Goal: Task Accomplishment & Management: Manage account settings

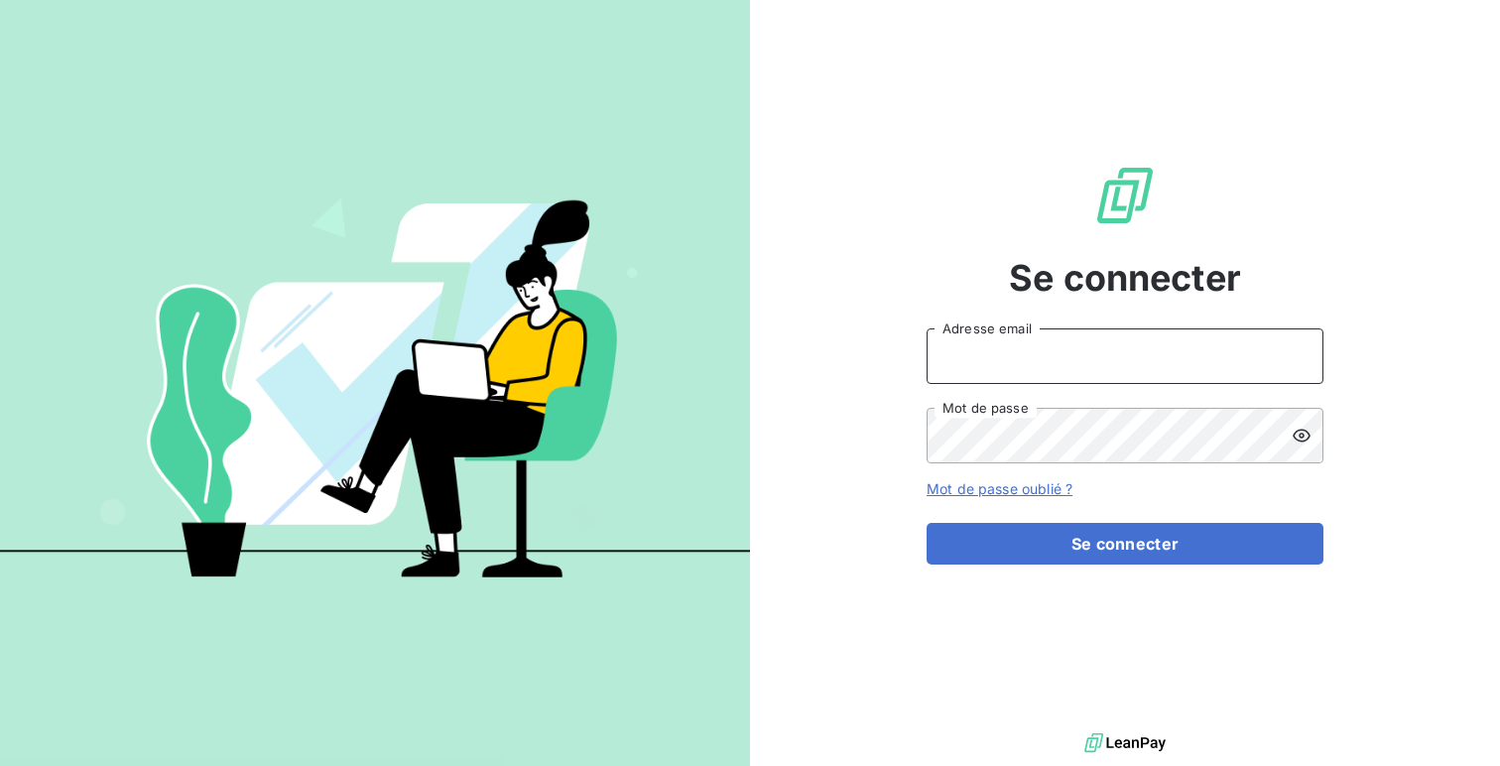
click at [939, 342] on input "Adresse email" at bounding box center [1124, 356] width 397 height 56
type input "admin@custimoo"
click at [926, 523] on button "Se connecter" at bounding box center [1124, 544] width 397 height 42
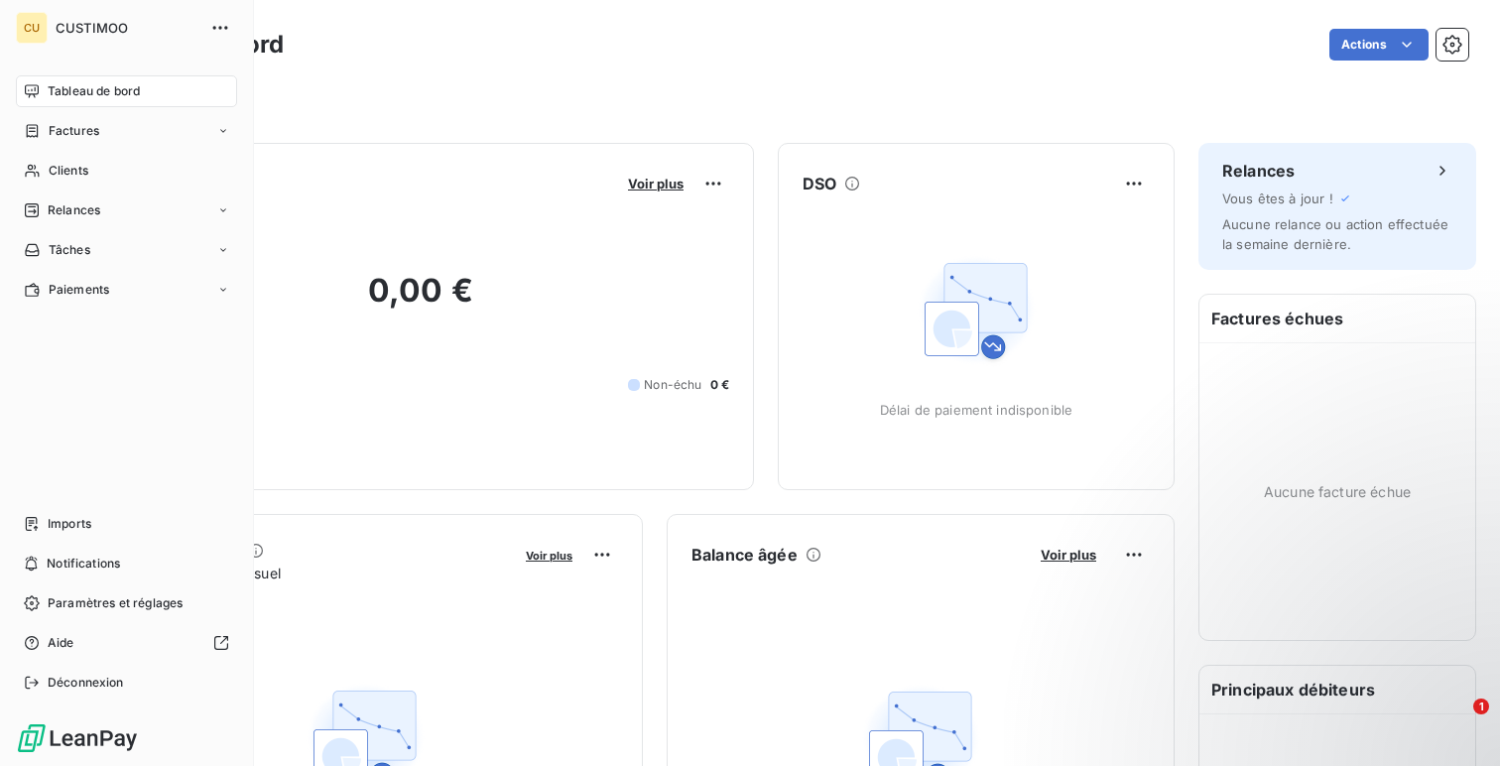
click at [113, 92] on span "Tableau de bord" at bounding box center [94, 91] width 92 height 18
click at [77, 694] on div "Déconnexion" at bounding box center [126, 683] width 221 height 32
click at [60, 690] on span "Déconnexion" at bounding box center [86, 682] width 76 height 18
click at [96, 682] on span "Déconnexion" at bounding box center [86, 682] width 76 height 18
click at [131, 684] on div "Déconnexion" at bounding box center [126, 683] width 221 height 32
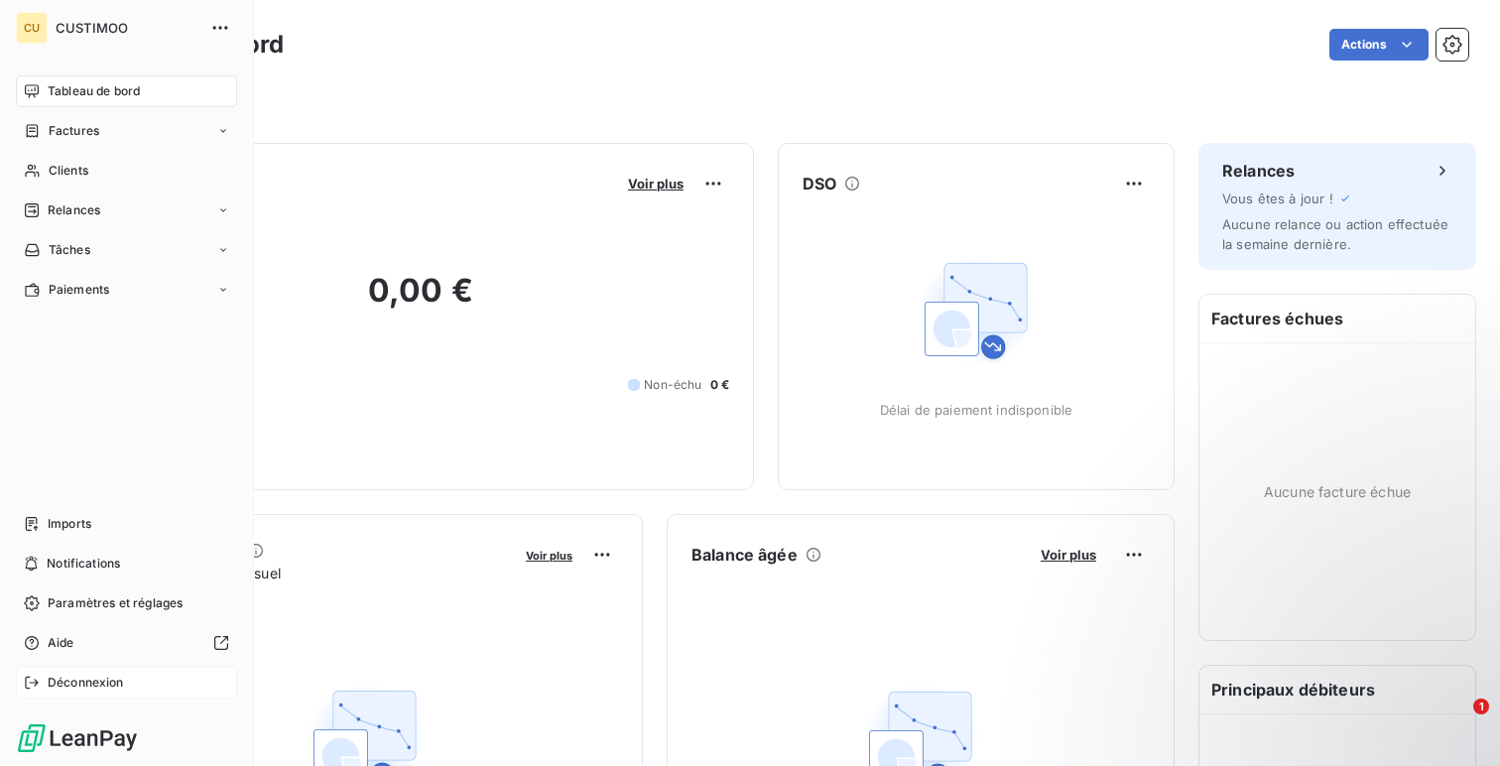
click at [131, 684] on div "Déconnexion" at bounding box center [126, 683] width 221 height 32
